Goal: Task Accomplishment & Management: Manage account settings

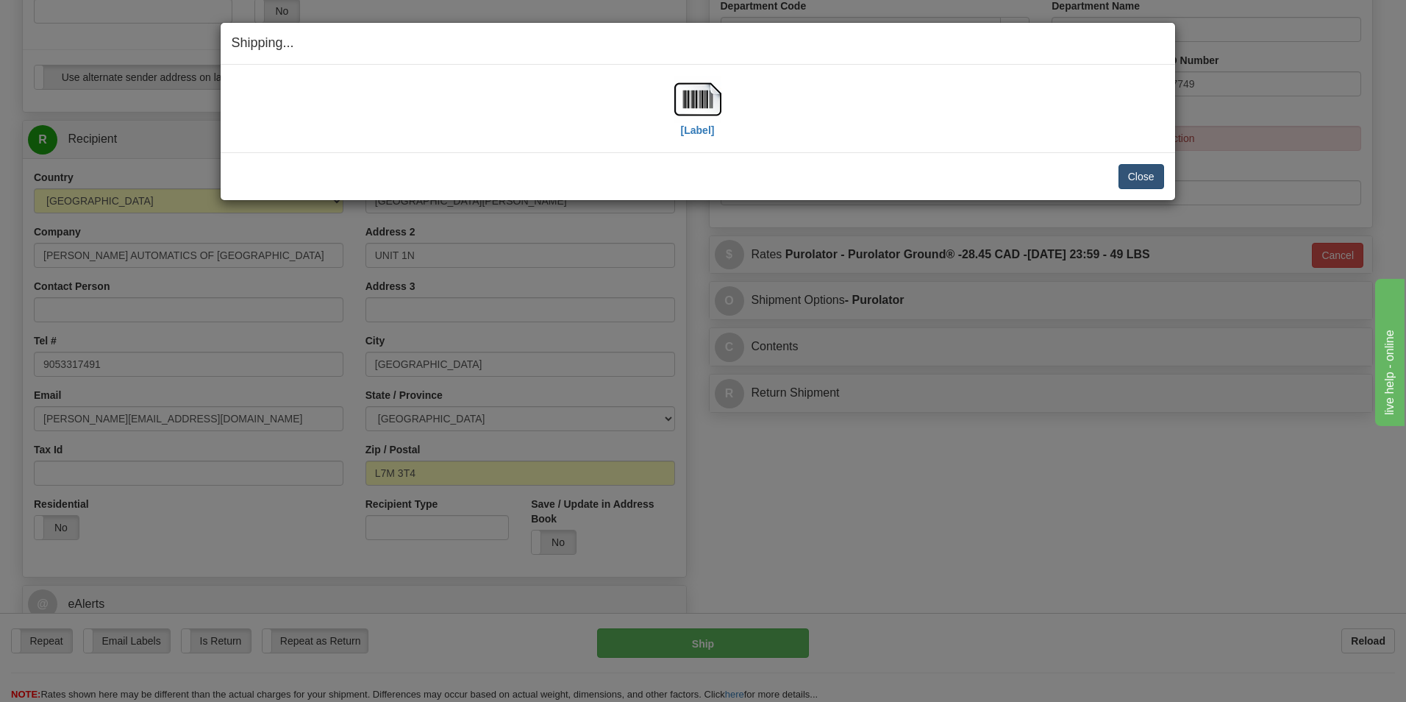
scroll to position [515, 0]
click at [1138, 189] on div "Close Cancel Cancel Shipment and Quit Pickup Quit Pickup ONLY" at bounding box center [698, 176] width 954 height 48
click at [1146, 178] on button "Close" at bounding box center [1141, 176] width 46 height 25
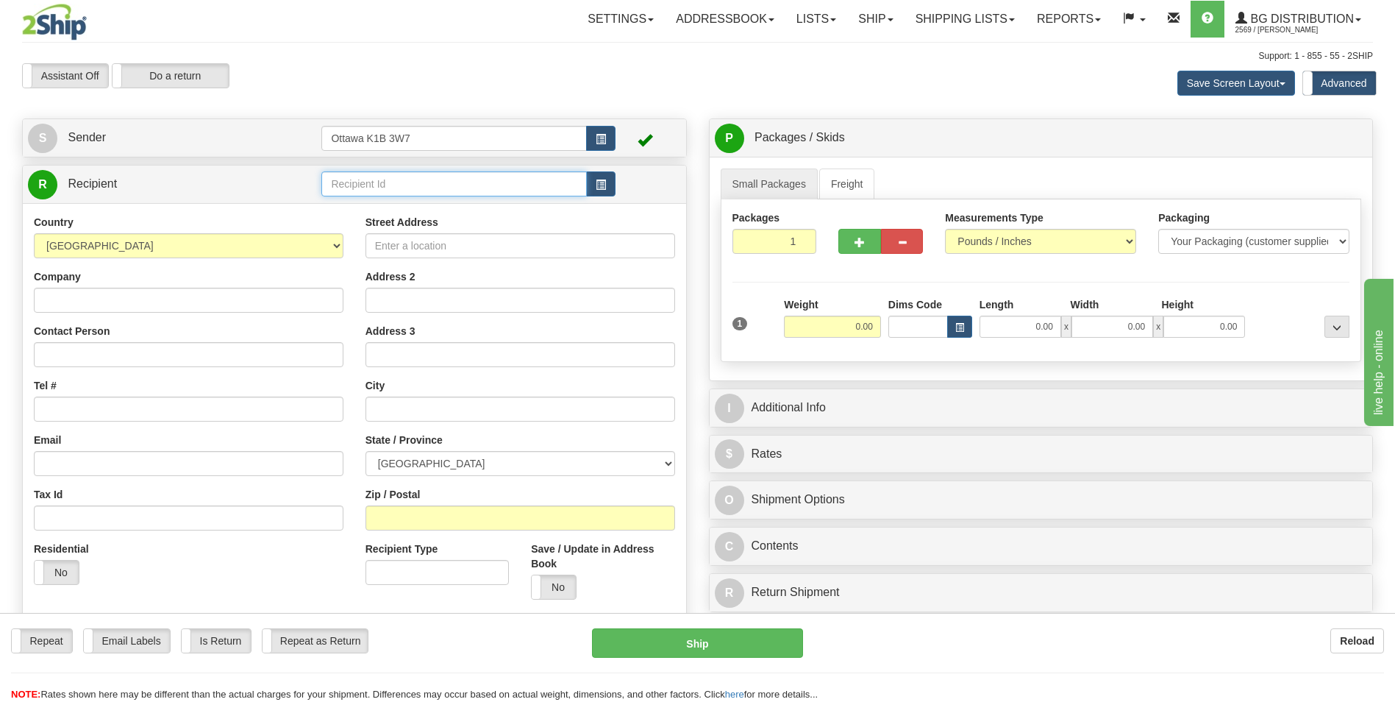
click at [476, 179] on input "text" at bounding box center [453, 183] width 265 height 25
type input "910670"
click button "Delete" at bounding box center [0, 0] width 0 height 0
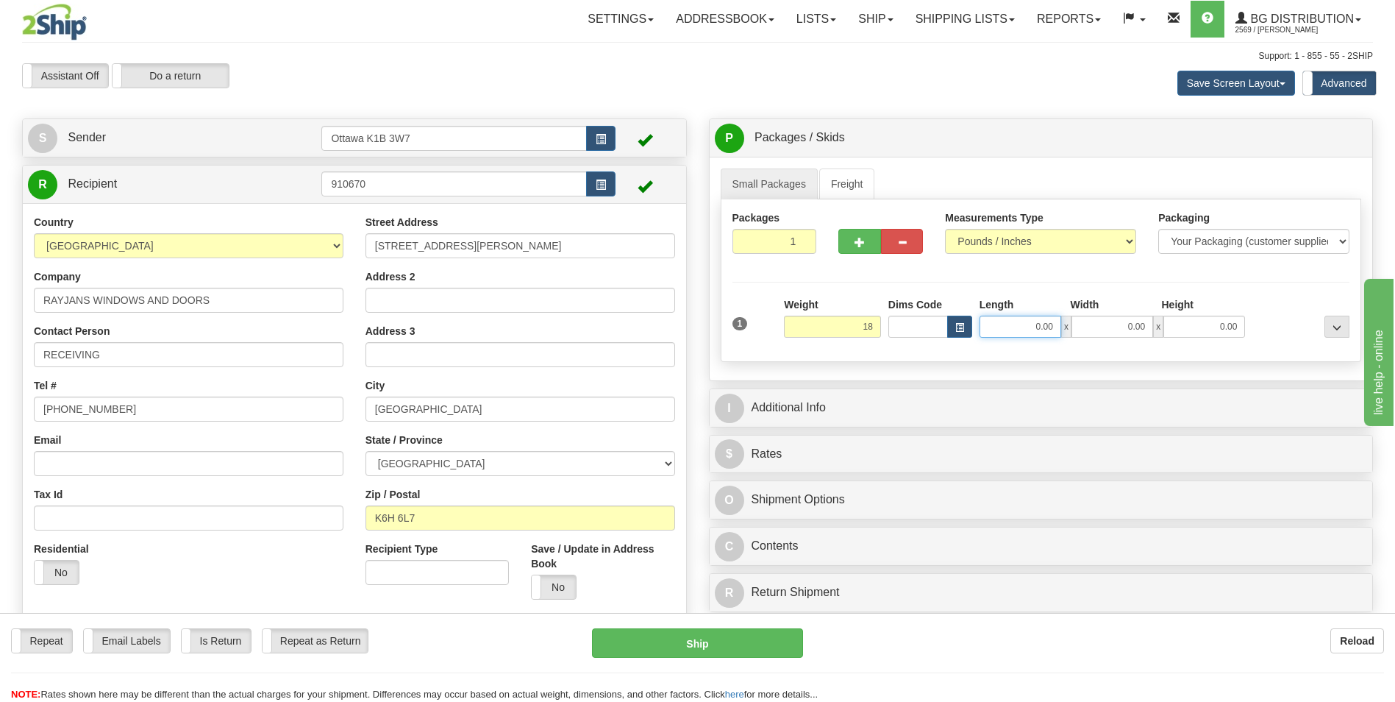
type input "18.00"
drag, startPoint x: 1002, startPoint y: 333, endPoint x: 1002, endPoint y: 360, distance: 26.5
click at [1002, 333] on input "0.00" at bounding box center [1020, 326] width 82 height 22
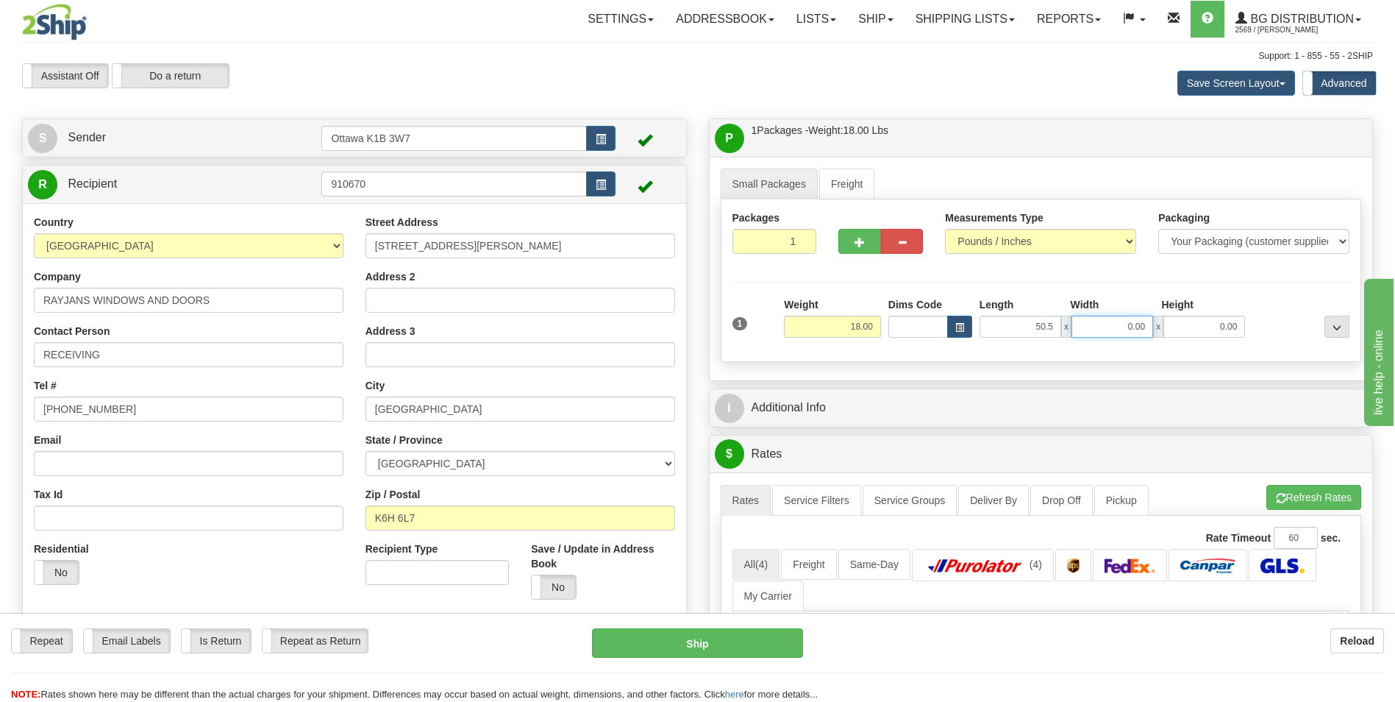
type input "50.50"
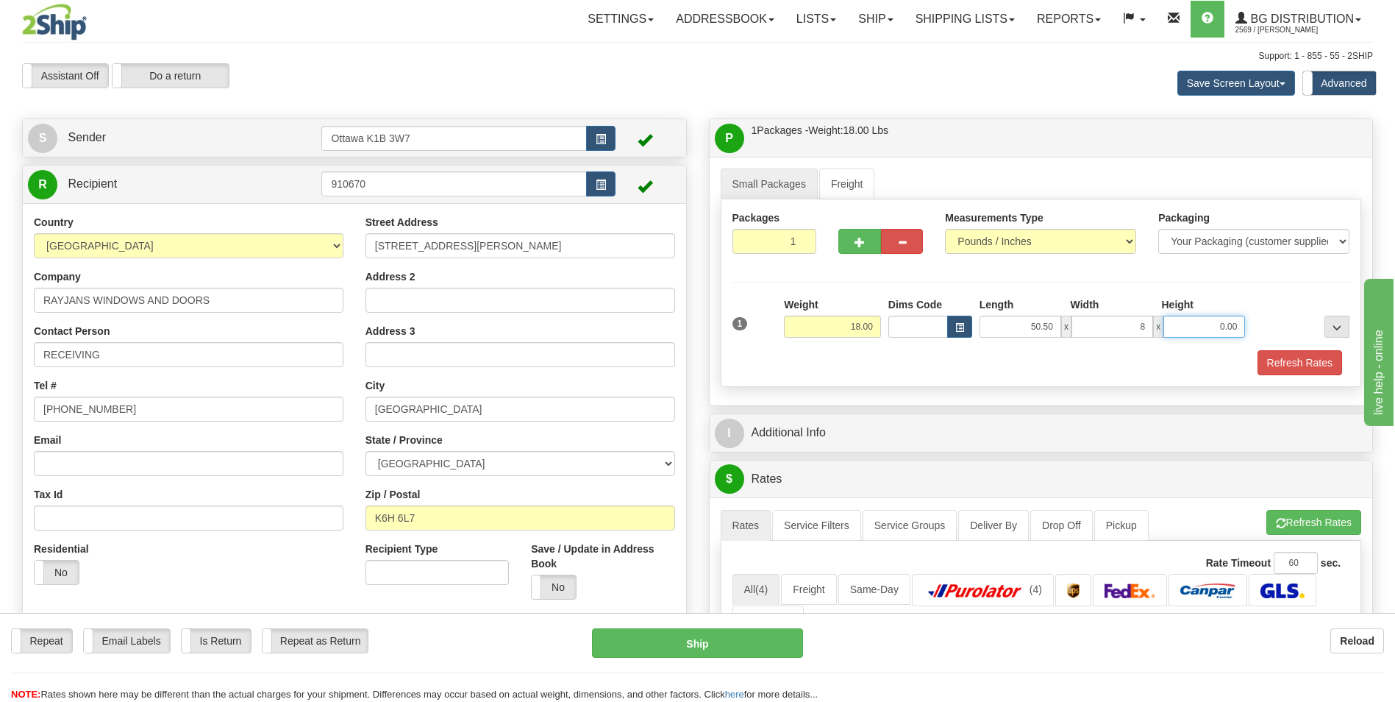
type input "8.00"
type input "3.00"
click at [1252, 274] on div "Packages 1 1 Measurements Type" at bounding box center [1041, 293] width 641 height 188
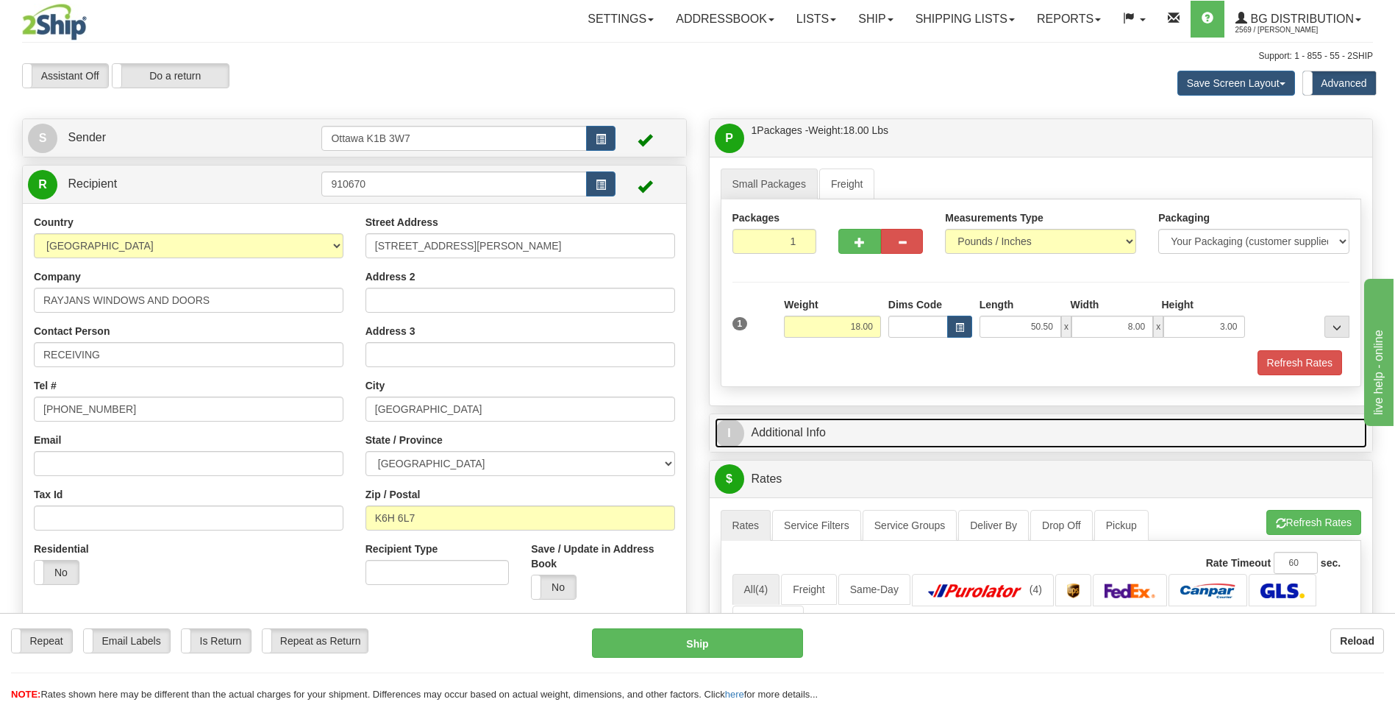
click at [862, 437] on link "I Additional Info" at bounding box center [1041, 433] width 653 height 30
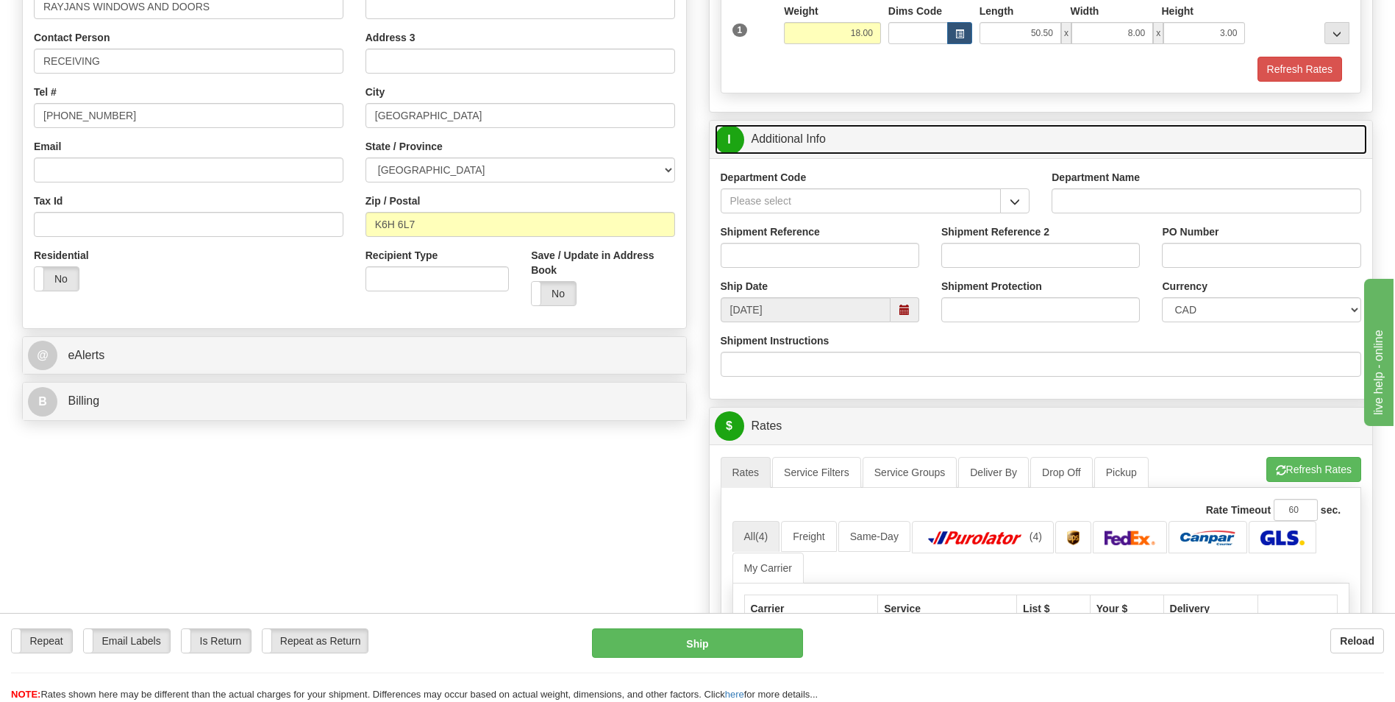
scroll to position [294, 0]
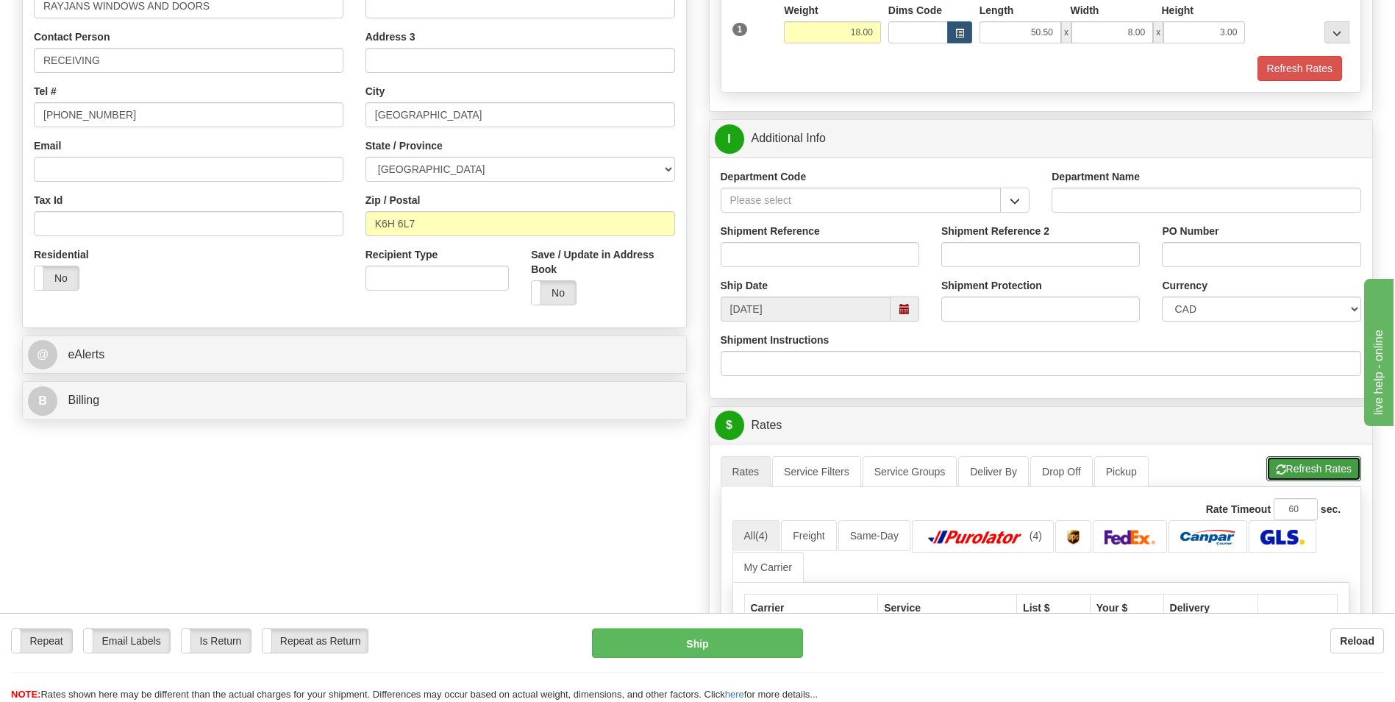
click at [1337, 474] on button "Refresh Rates" at bounding box center [1313, 468] width 95 height 25
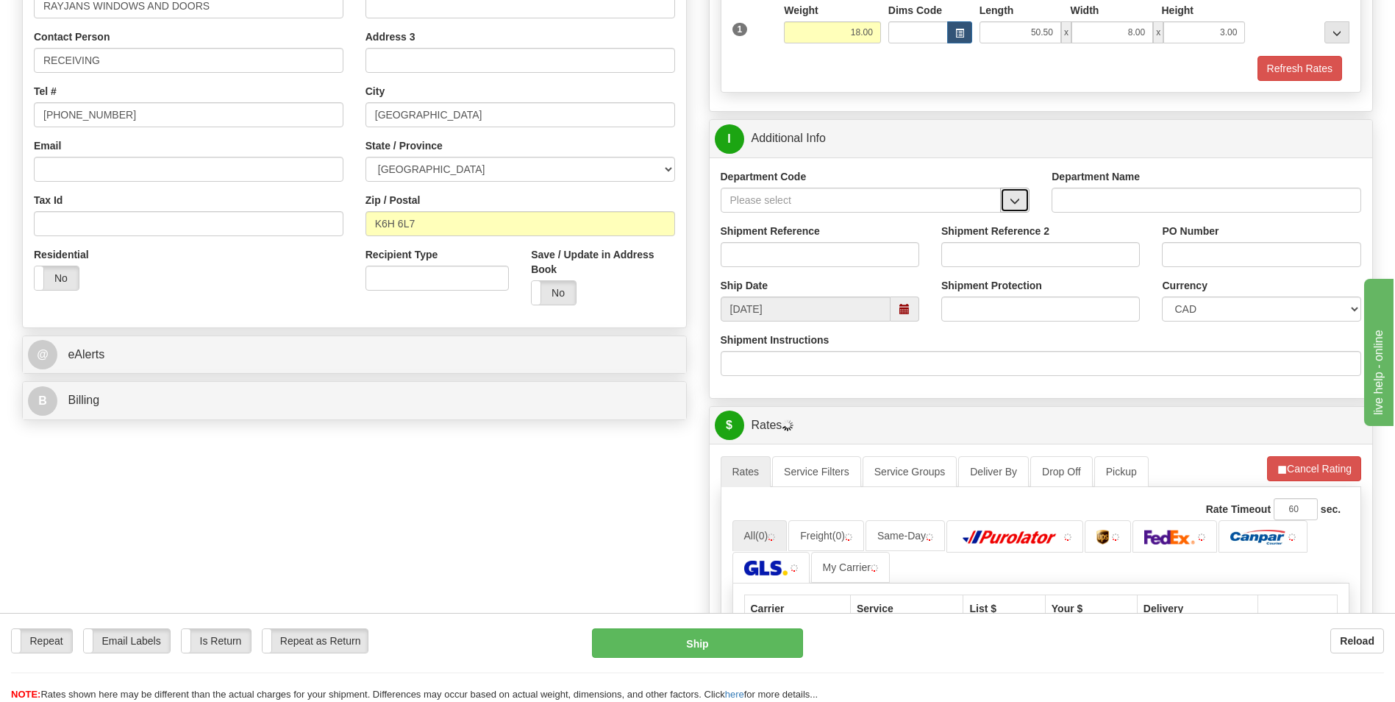
click at [1002, 201] on button "button" at bounding box center [1014, 200] width 29 height 25
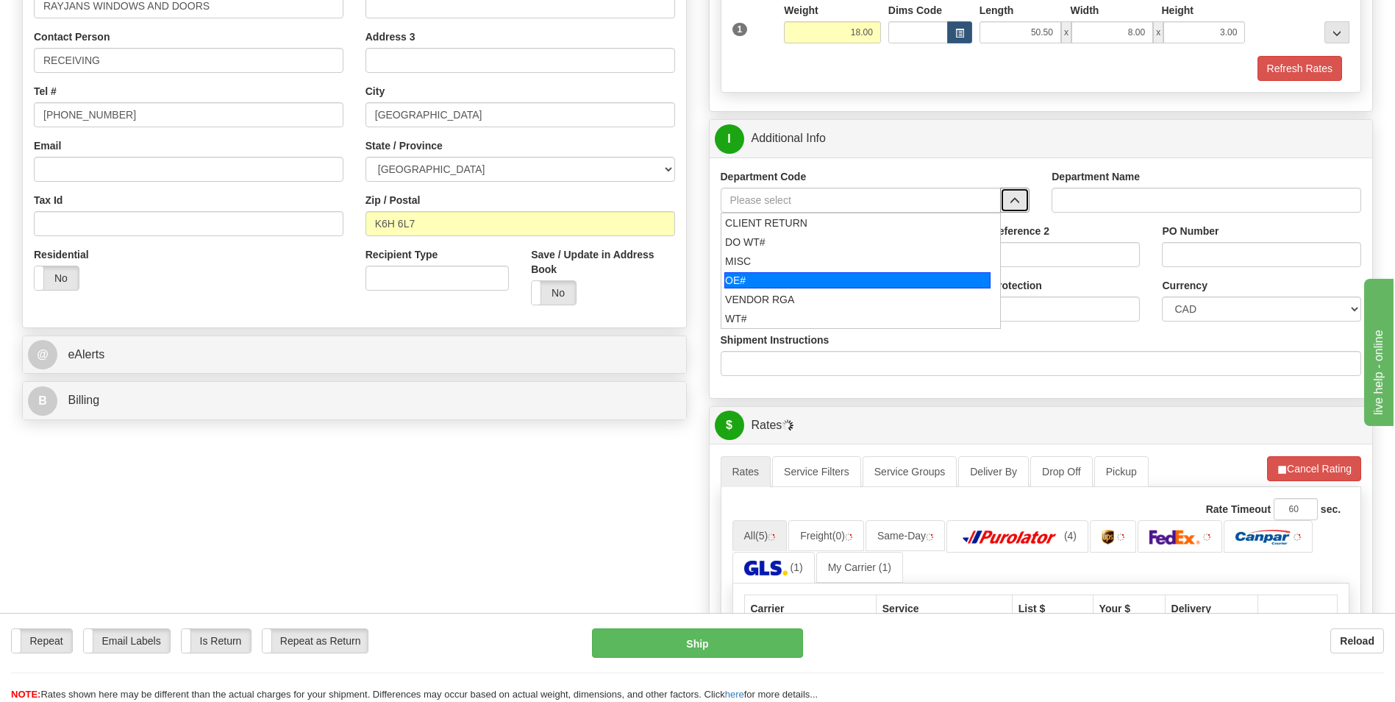
click at [810, 276] on div "OE#" at bounding box center [857, 280] width 266 height 16
type input "OE#"
type input "ORDERS"
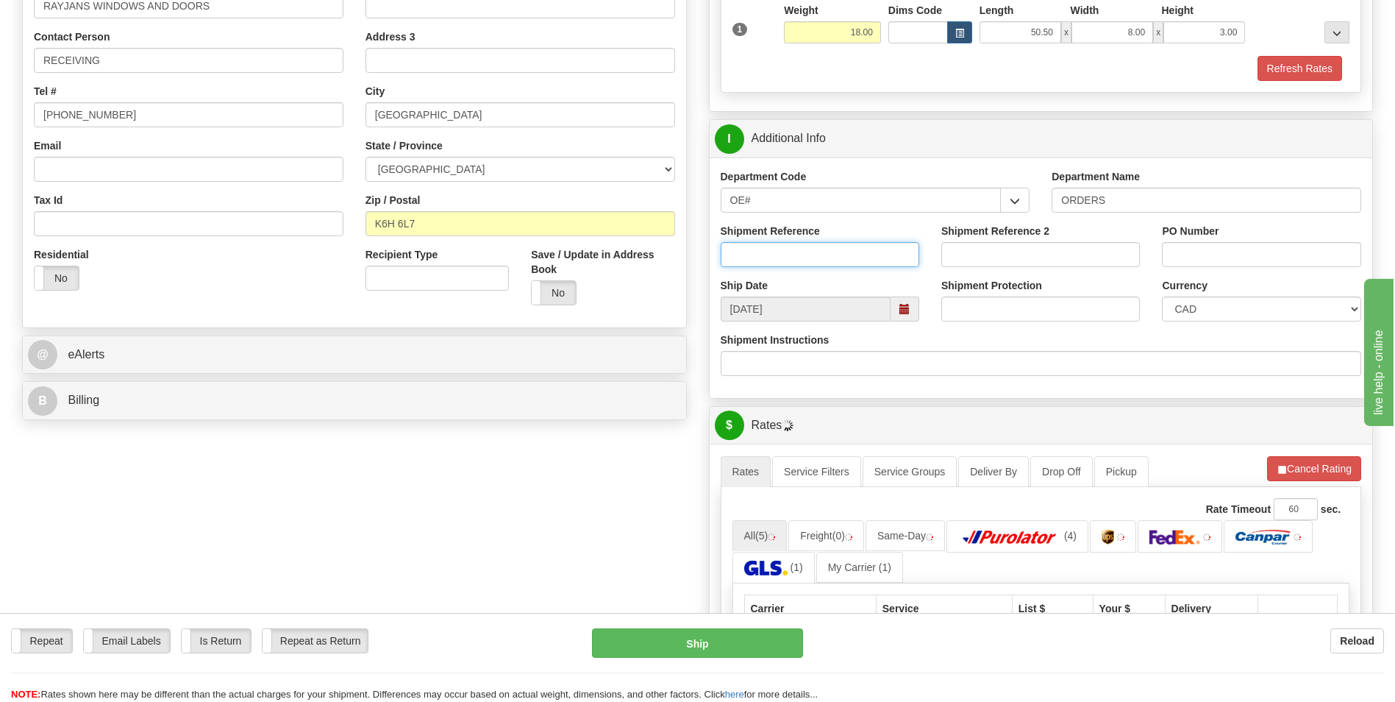
click at [772, 254] on input "Shipment Reference" at bounding box center [820, 254] width 199 height 25
type input "10205319-00"
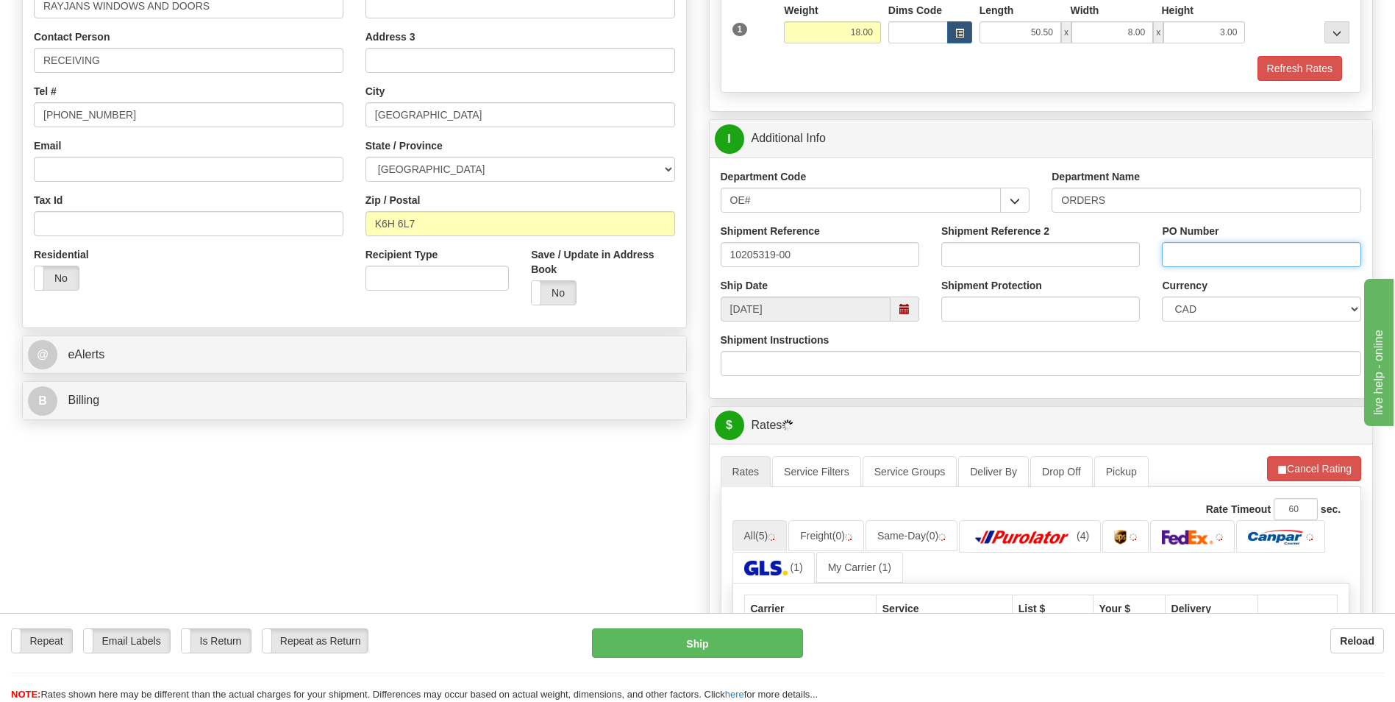
click at [1220, 243] on input "PO Number" at bounding box center [1261, 254] width 199 height 25
type input "C"
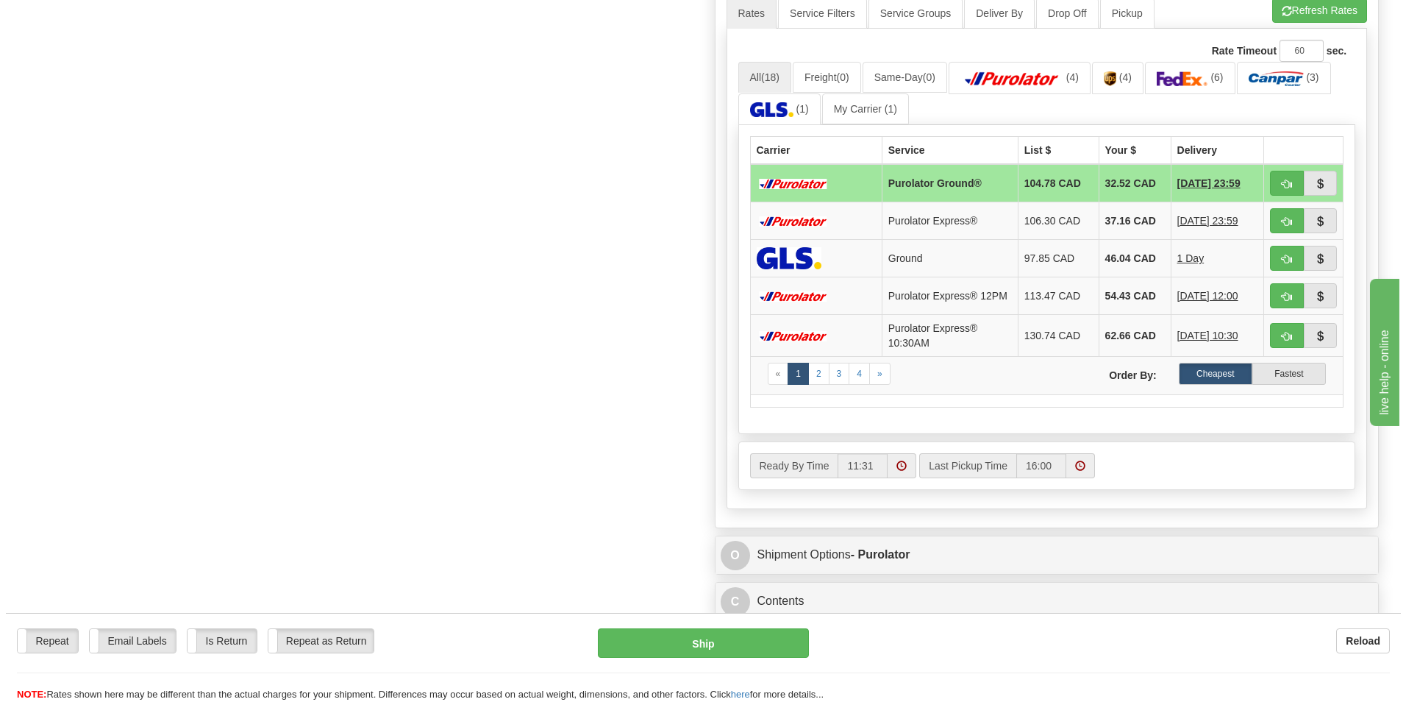
scroll to position [882, 0]
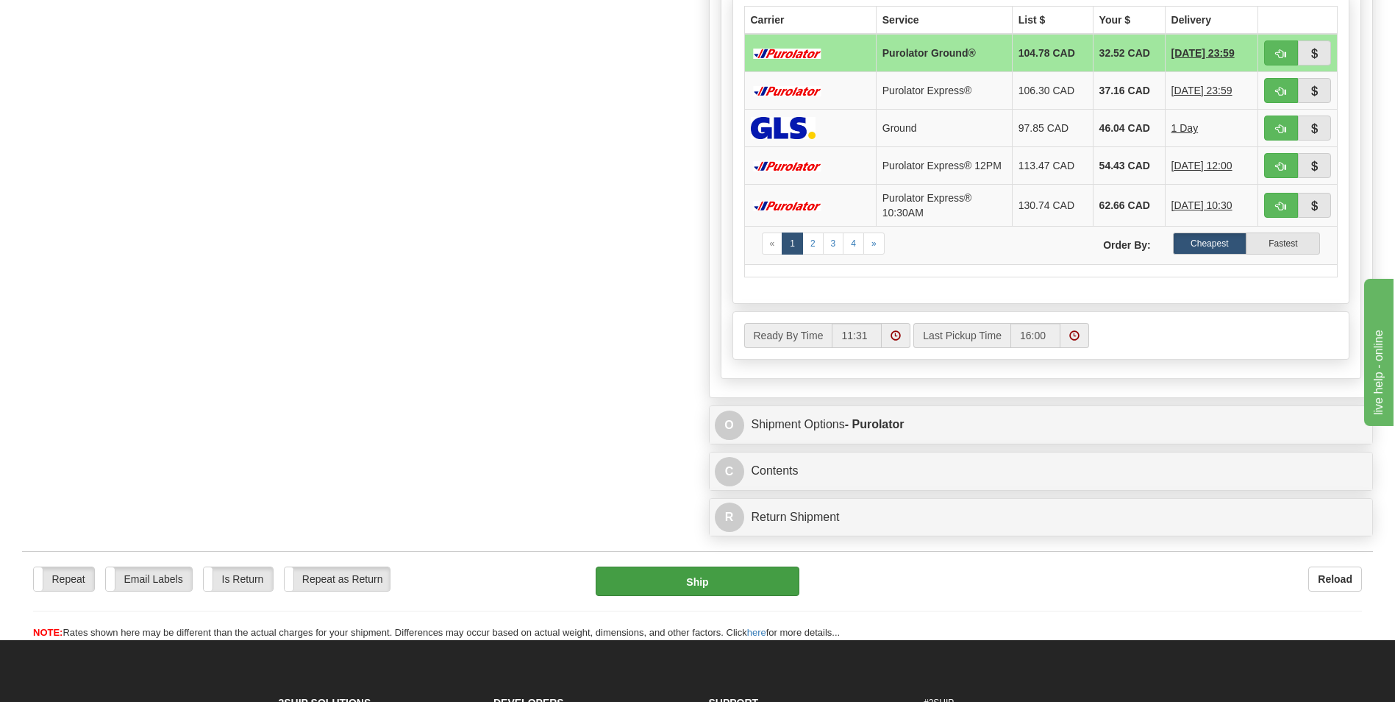
type input "10205319-00"
click at [733, 587] on button "Ship" at bounding box center [697, 580] width 203 height 29
type input "260"
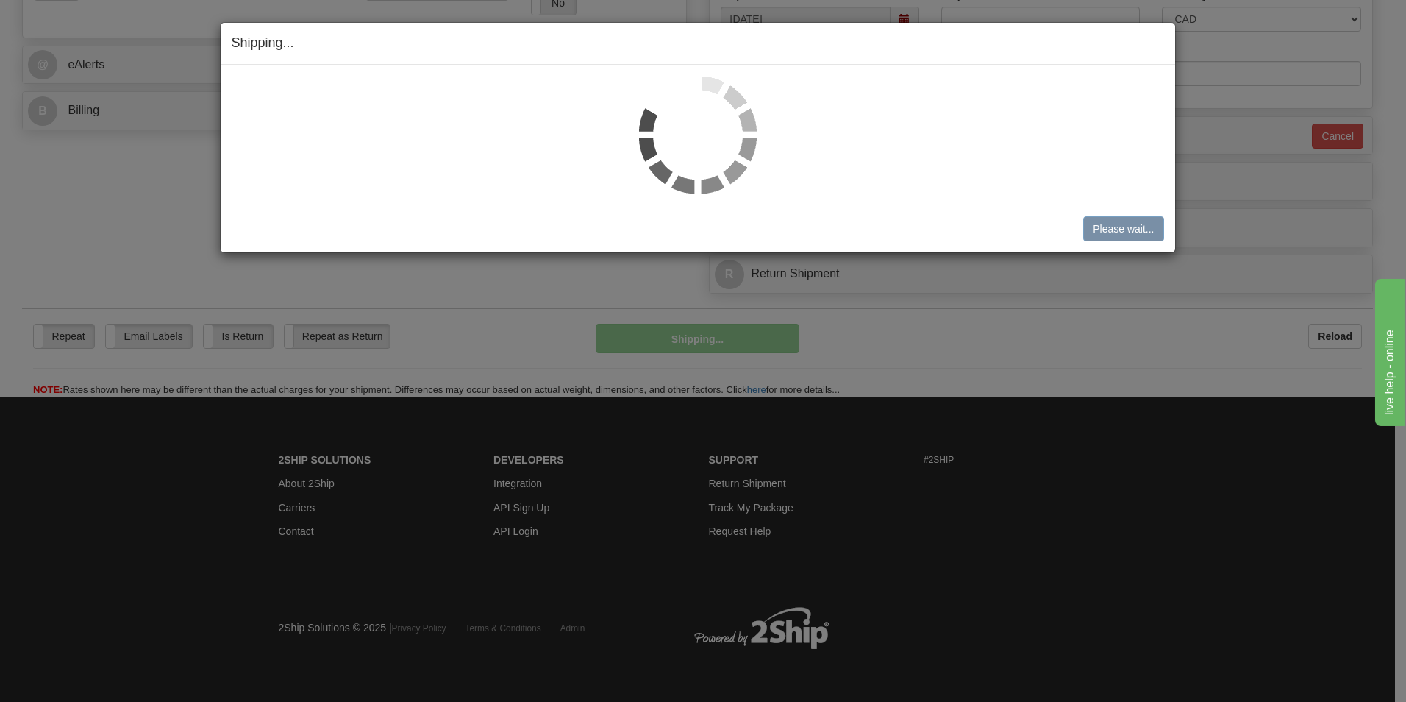
scroll to position [584, 0]
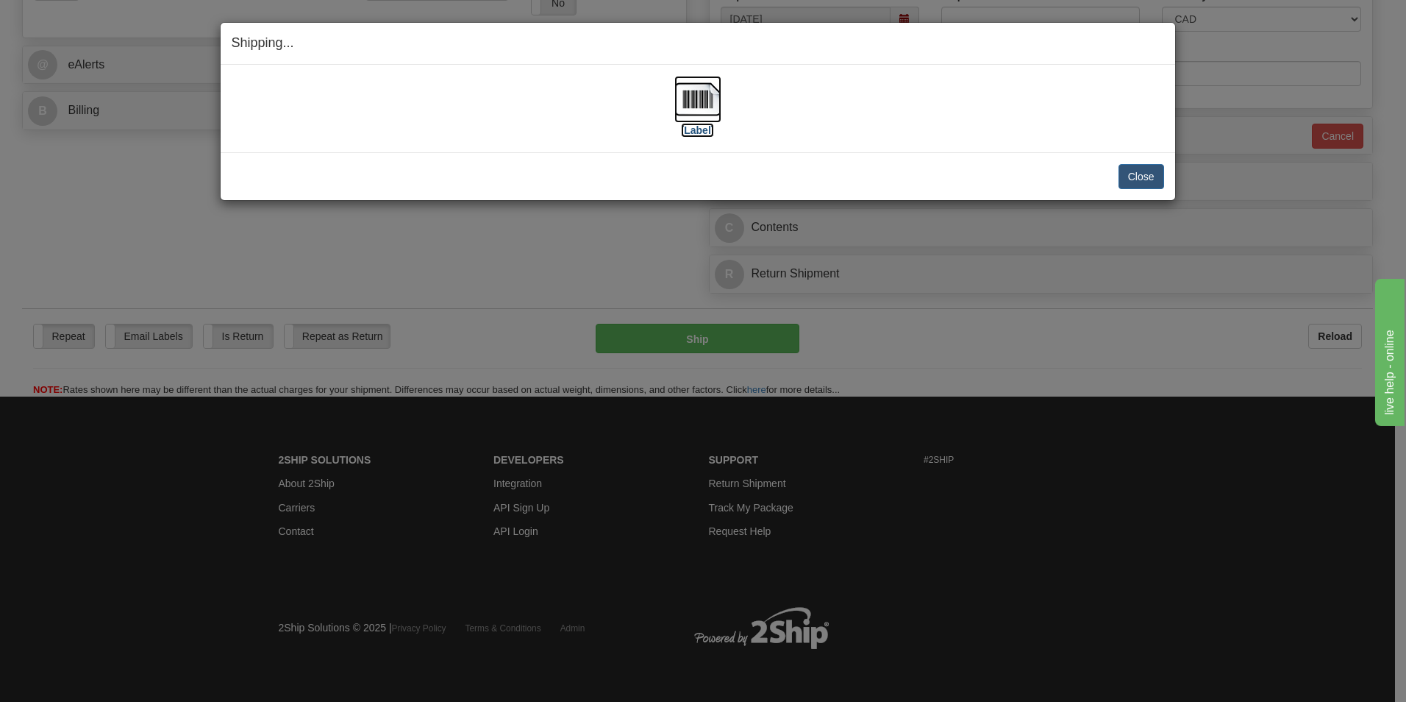
click at [694, 127] on label "[Label]" at bounding box center [698, 130] width 34 height 15
click at [1154, 174] on button "Close" at bounding box center [1141, 176] width 46 height 25
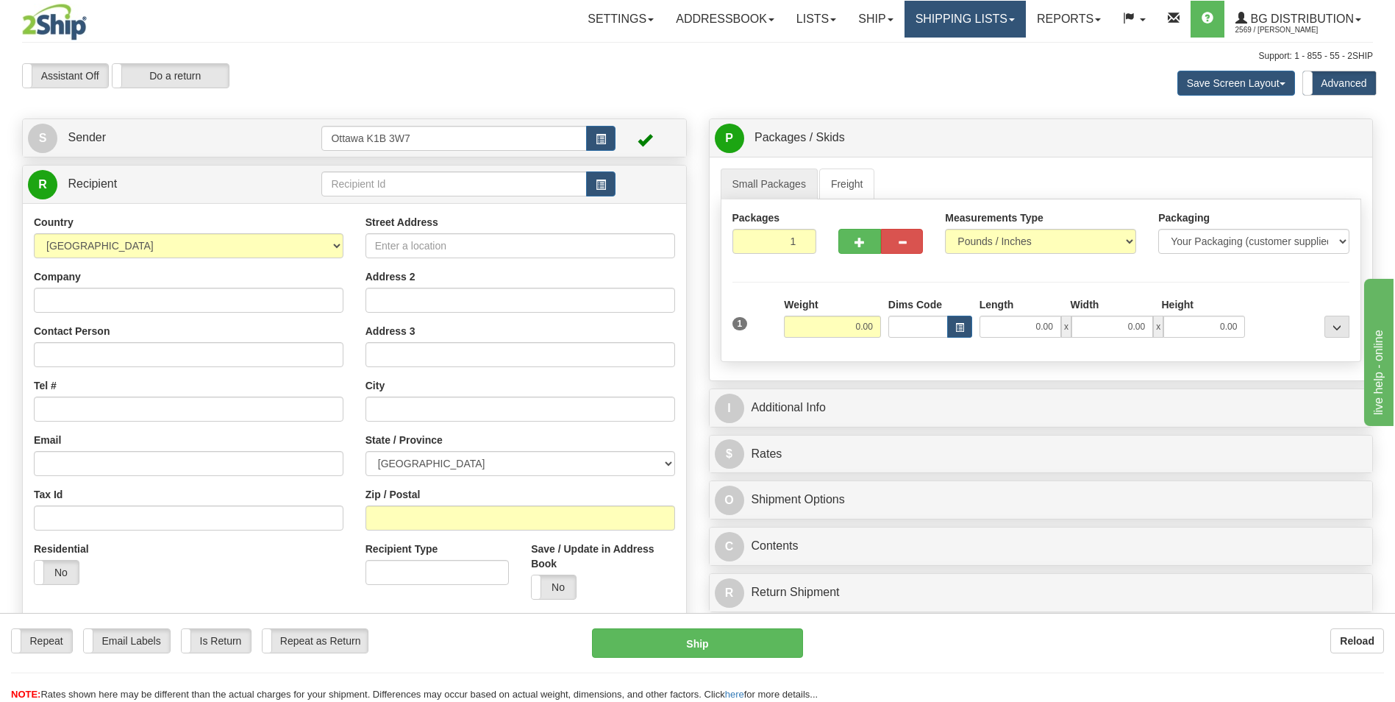
click at [949, 19] on link "Shipping lists" at bounding box center [964, 19] width 121 height 37
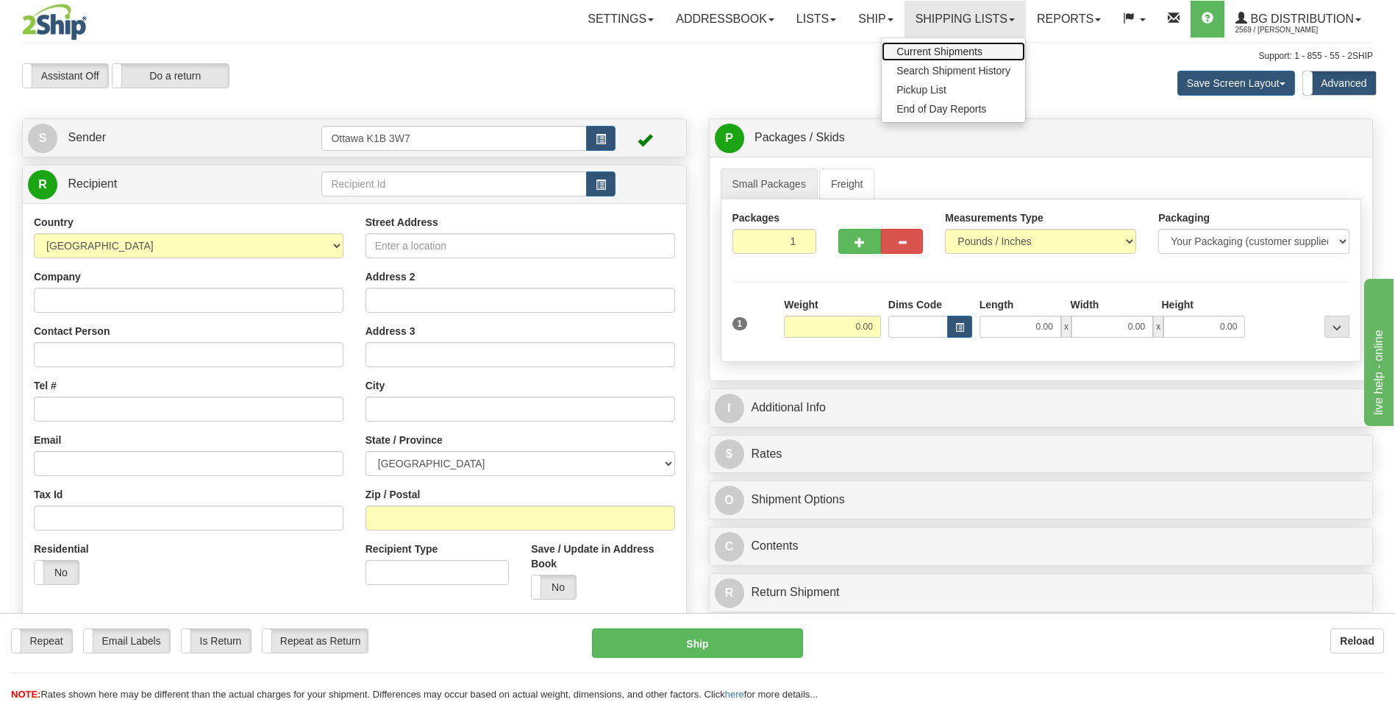
click at [912, 51] on span "Current Shipments" at bounding box center [939, 52] width 86 height 12
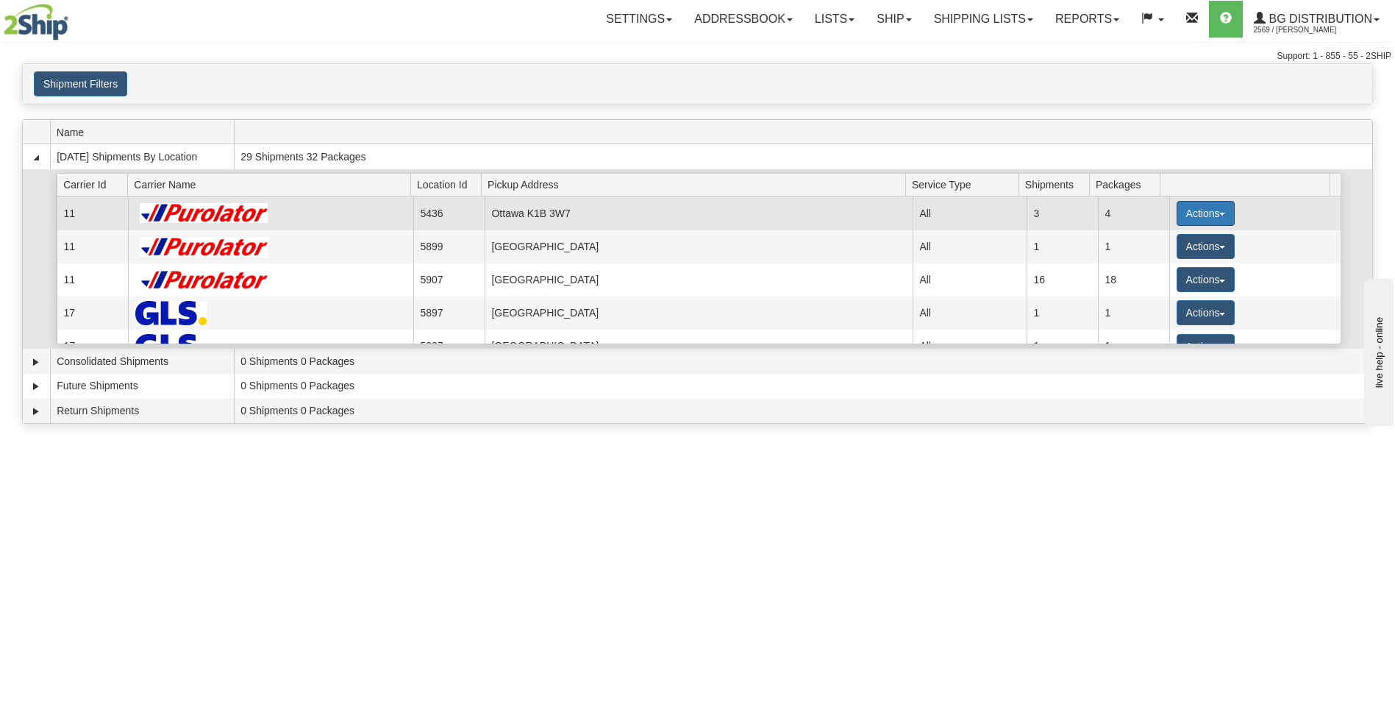
click at [1186, 212] on button "Actions" at bounding box center [1206, 213] width 59 height 25
click at [1171, 242] on span "Details" at bounding box center [1151, 240] width 40 height 10
